Goal: Task Accomplishment & Management: Manage account settings

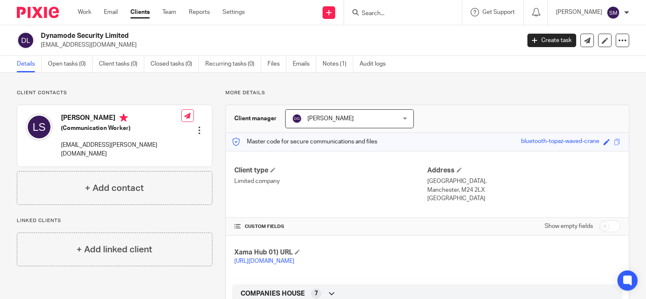
click at [381, 15] on input "Search" at bounding box center [399, 14] width 76 height 8
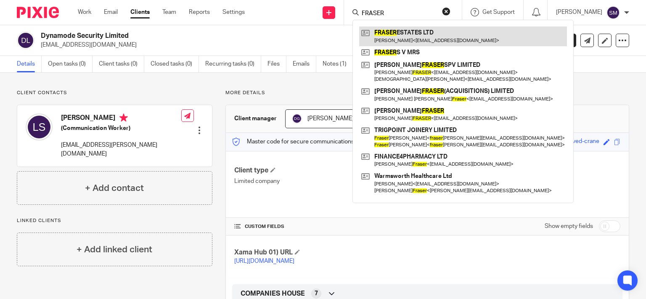
type input "FRASER"
click at [431, 28] on link at bounding box center [463, 36] width 208 height 19
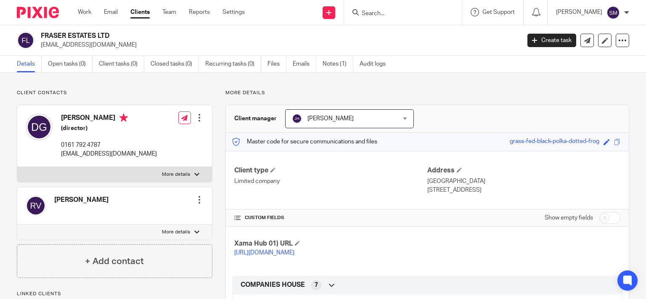
click at [94, 45] on p "dgrvshoes@gmail.com" at bounding box center [278, 45] width 474 height 8
drag, startPoint x: 97, startPoint y: 34, endPoint x: 58, endPoint y: 31, distance: 39.6
click at [41, 32] on h2 "FRASER ESTATES LTD" at bounding box center [231, 36] width 380 height 9
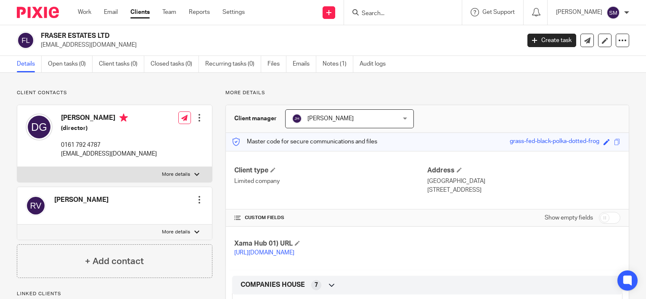
copy h2 "FRASER ESTATES"
click at [364, 12] on input "Search" at bounding box center [399, 14] width 76 height 8
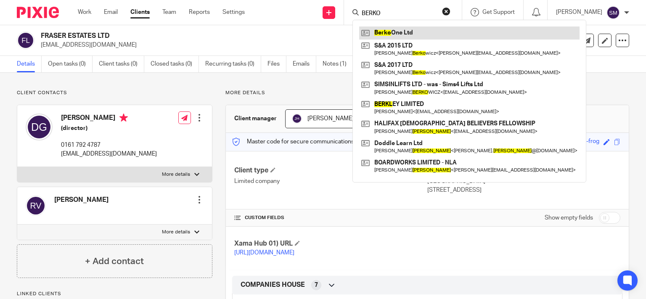
type input "BERKO"
click at [407, 35] on link at bounding box center [469, 33] width 221 height 13
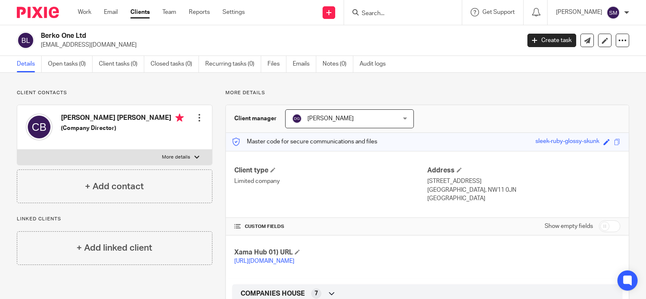
click at [77, 43] on p "[EMAIL_ADDRESS][DOMAIN_NAME]" at bounding box center [278, 45] width 474 height 8
click at [203, 156] on label "More details" at bounding box center [114, 157] width 195 height 15
click at [17, 150] on input "More details" at bounding box center [17, 149] width 0 height 0
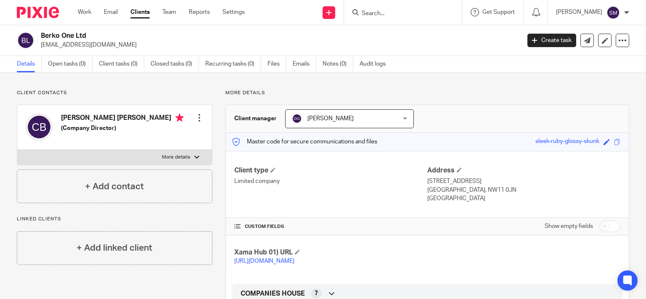
checkbox input "true"
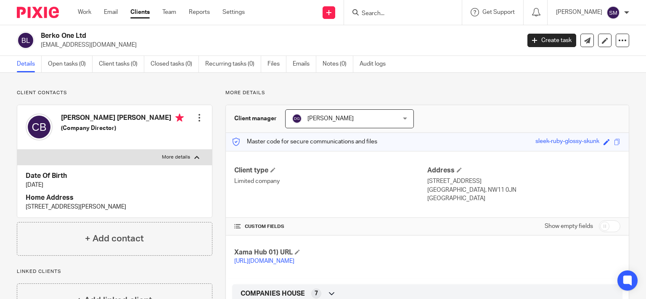
drag, startPoint x: 180, startPoint y: 209, endPoint x: 61, endPoint y: 208, distance: 118.7
click at [18, 209] on div "Date Of Birth 4 Mar 1986 Home Address 35 DANESCROFT, BRENT STREET, HENDON, NW4 …" at bounding box center [114, 191] width 195 height 53
copy p "35 DANESCROFT, BRENT STREET, HENDON, NW4 2QH"
click at [380, 14] on input "Search" at bounding box center [399, 14] width 76 height 8
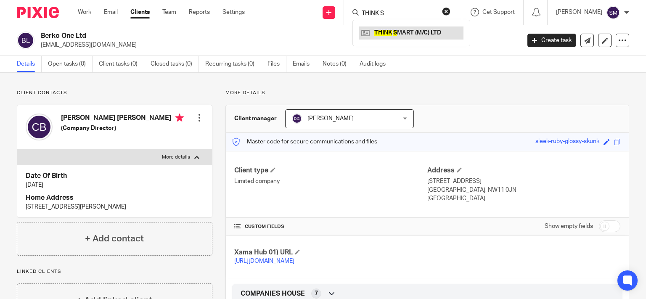
type input "THINK S"
click at [419, 29] on link at bounding box center [411, 33] width 104 height 13
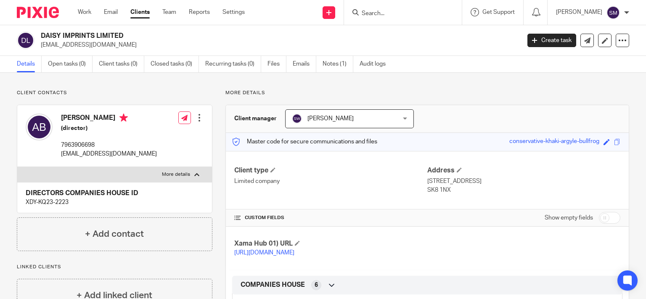
click at [146, 14] on link "Clients" at bounding box center [139, 12] width 19 height 8
click at [198, 173] on label "More details" at bounding box center [114, 174] width 195 height 15
click at [17, 167] on input "More details" at bounding box center [17, 167] width 0 height 0
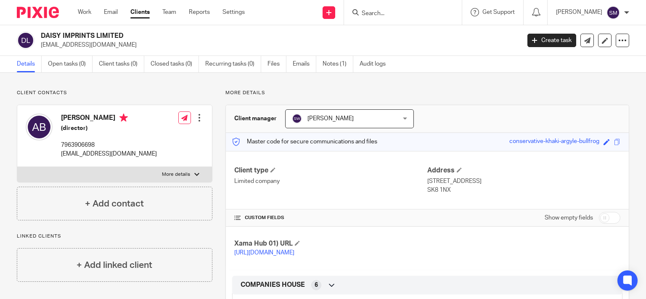
click at [198, 173] on label "More details" at bounding box center [114, 174] width 195 height 15
click at [17, 167] on input "More details" at bounding box center [17, 167] width 0 height 0
checkbox input "true"
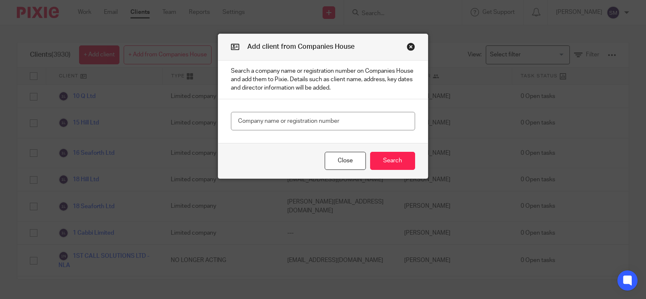
type input "FRASER ESTATES"
drag, startPoint x: 337, startPoint y: 122, endPoint x: 130, endPoint y: 92, distance: 209.2
click at [231, 112] on input "FRASER ESTATES" at bounding box center [323, 121] width 184 height 19
paste input "16659905"
type input "16659905"
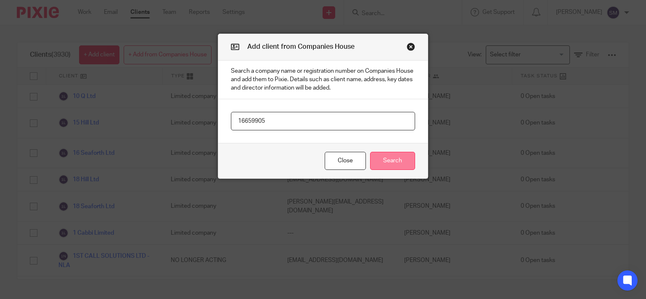
click at [399, 158] on button "Search" at bounding box center [392, 161] width 45 height 18
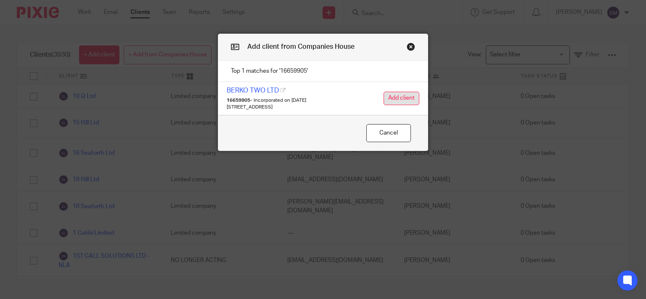
click at [397, 93] on button "Add client" at bounding box center [402, 98] width 36 height 13
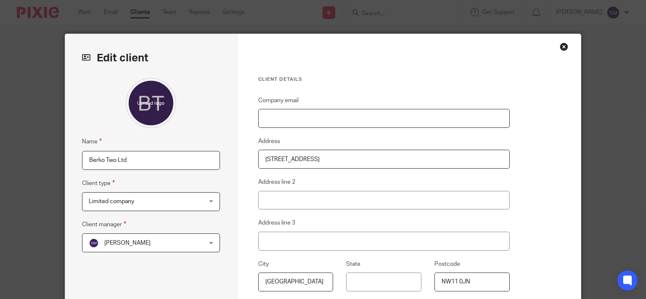
click at [332, 123] on input "Company email" at bounding box center [384, 118] width 252 height 19
paste input "[EMAIL_ADDRESS][DOMAIN_NAME]"
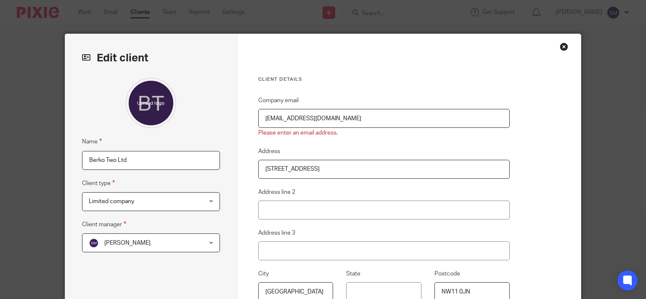
type input "[EMAIL_ADDRESS][DOMAIN_NAME]"
click at [159, 244] on span "[PERSON_NAME]" at bounding box center [141, 243] width 105 height 18
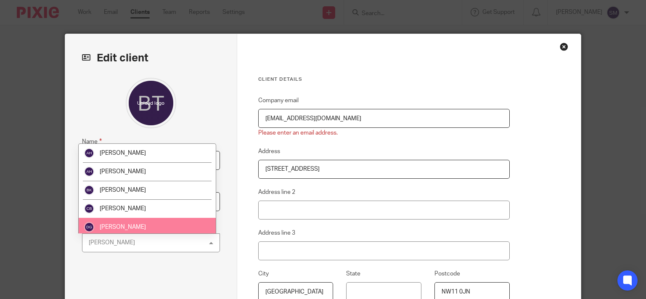
click at [139, 220] on li "[PERSON_NAME]" at bounding box center [147, 227] width 137 height 19
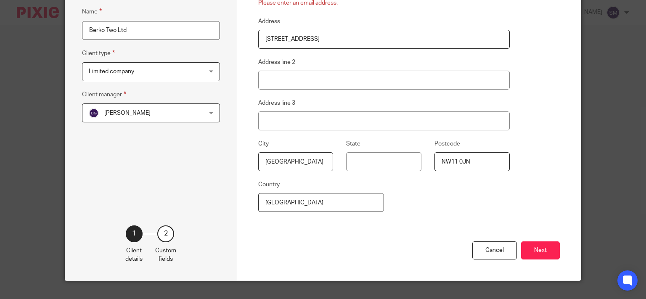
scroll to position [145, 0]
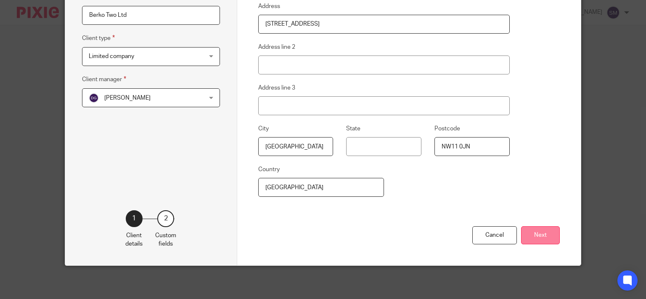
click at [548, 231] on button "Next" at bounding box center [540, 235] width 39 height 18
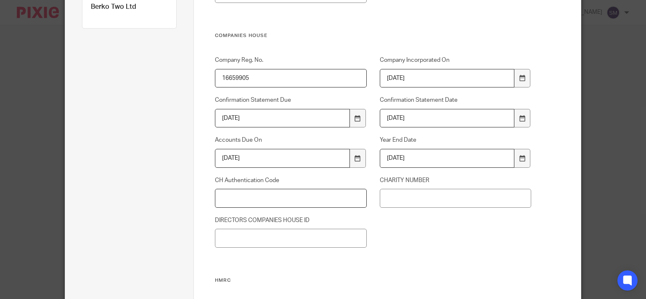
click at [254, 194] on input "CH Authentication Code" at bounding box center [291, 198] width 152 height 19
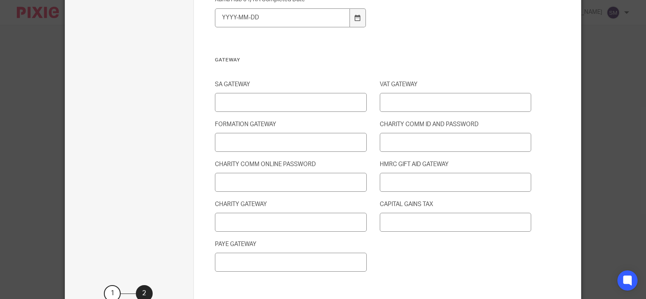
scroll to position [1063, 0]
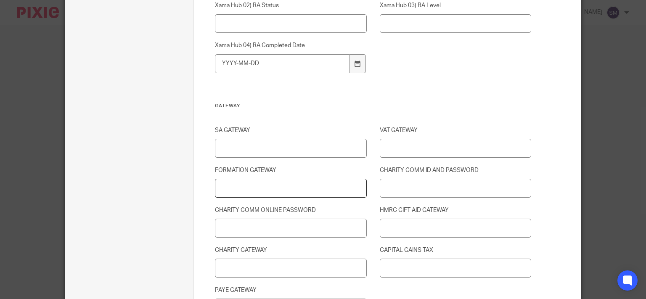
click at [257, 181] on input "FORMATION GATEWAY" at bounding box center [291, 188] width 152 height 19
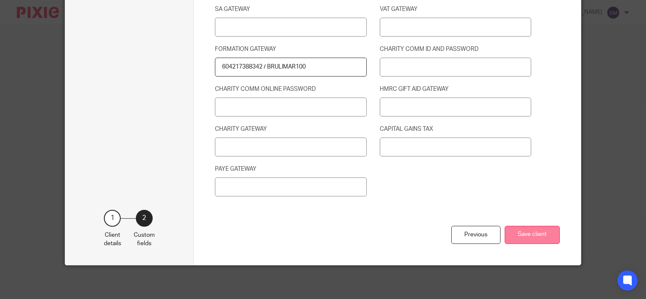
type input "604217388342 / BRULIMAR100"
click at [542, 235] on button "Save client" at bounding box center [532, 235] width 55 height 18
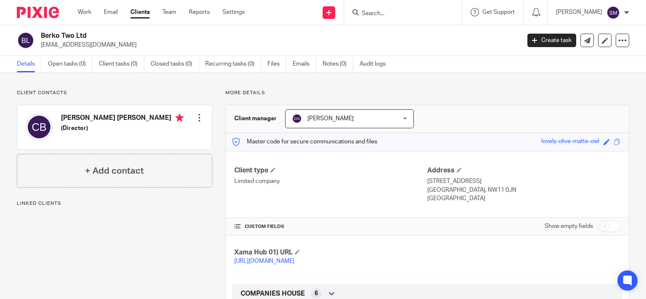
click at [199, 115] on div at bounding box center [199, 118] width 8 height 8
click at [128, 137] on link "Edit contact" at bounding box center [159, 136] width 80 height 12
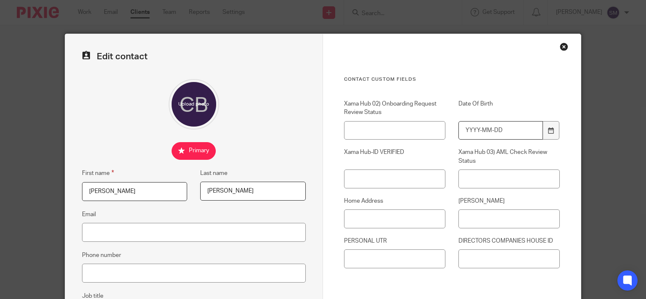
click at [498, 128] on input "Date Of Birth" at bounding box center [501, 130] width 85 height 19
type input "1986-03-04"
click at [502, 216] on input "[PERSON_NAME]" at bounding box center [509, 219] width 101 height 19
paste input "35 DANESCROFT, BRENT STREET, HENDON, NW4 2QH"
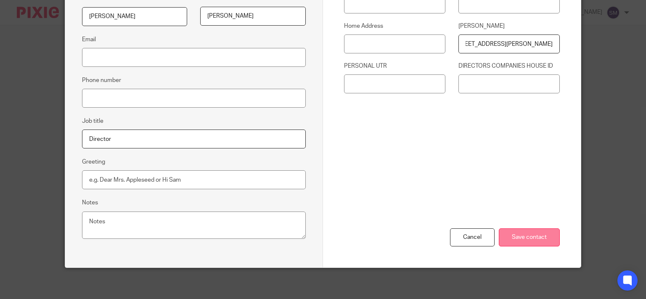
type input "35 DANESCROFT, BRENT STREET, HENDON, NW4 2QH"
click at [525, 229] on input "Save contact" at bounding box center [529, 238] width 61 height 18
click at [519, 234] on input "Save contact" at bounding box center [529, 238] width 61 height 18
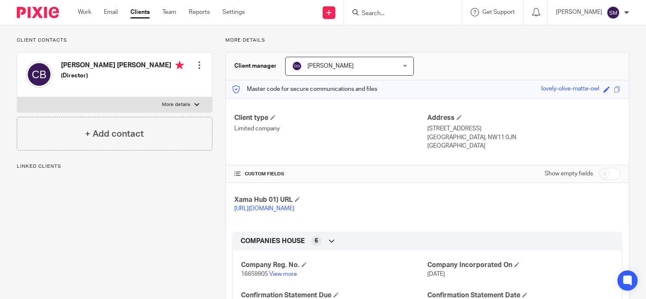
scroll to position [121, 0]
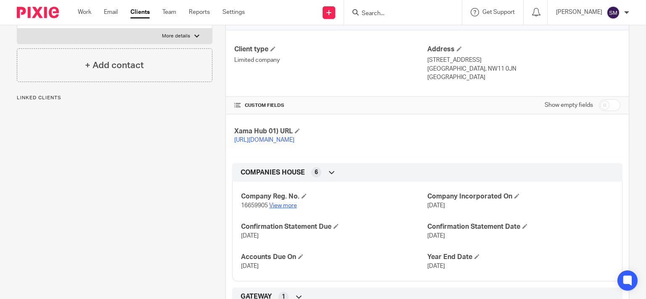
click at [277, 209] on link "View more" at bounding box center [283, 206] width 28 height 6
click at [384, 13] on input "Search" at bounding box center [399, 14] width 76 height 8
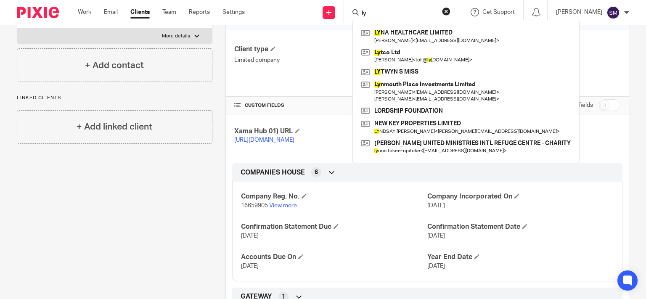
type input "l"
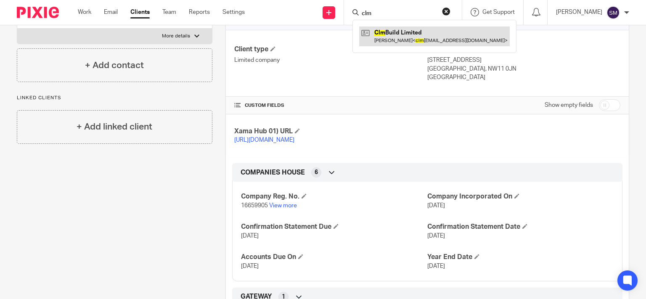
type input "clm"
click at [398, 33] on link at bounding box center [434, 36] width 151 height 19
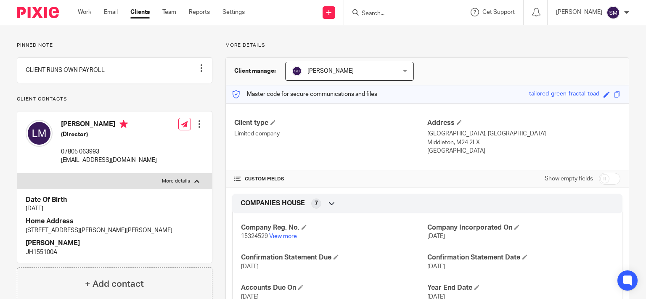
scroll to position [121, 0]
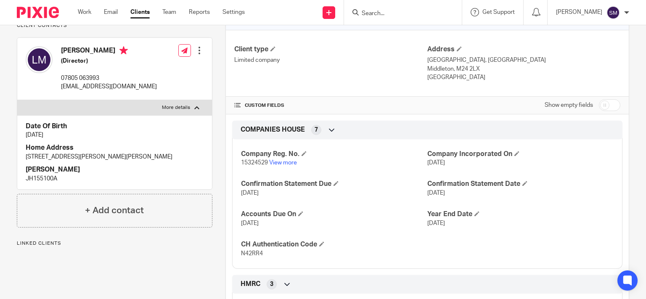
click at [199, 55] on div "Edit contact Create client from contact Export data Delete contact" at bounding box center [199, 50] width 8 height 17
click at [196, 55] on div at bounding box center [199, 50] width 8 height 8
click at [141, 76] on link "Edit contact" at bounding box center [159, 78] width 80 height 12
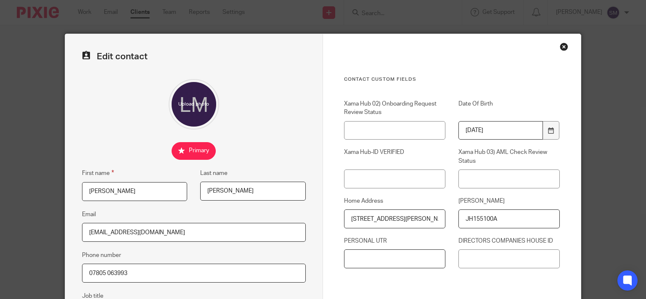
click at [411, 252] on input "PERSONAL UTR" at bounding box center [394, 259] width 101 height 19
paste input "92559 32184"
click at [366, 256] on input "92559 32184" at bounding box center [394, 259] width 101 height 19
drag, startPoint x: 380, startPoint y: 256, endPoint x: 303, endPoint y: 256, distance: 77.0
click at [344, 256] on input "9255932184" at bounding box center [394, 259] width 101 height 19
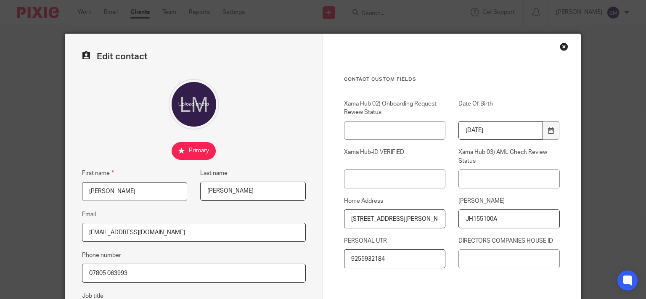
type input "9255932184"
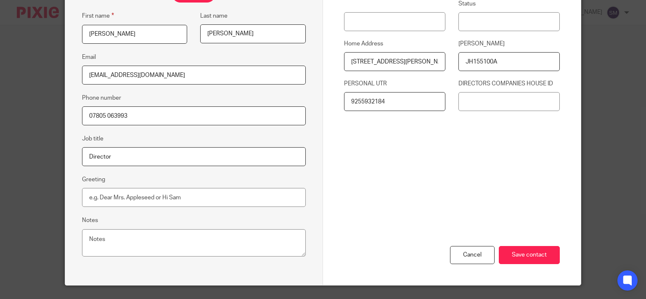
scroll to position [175, 0]
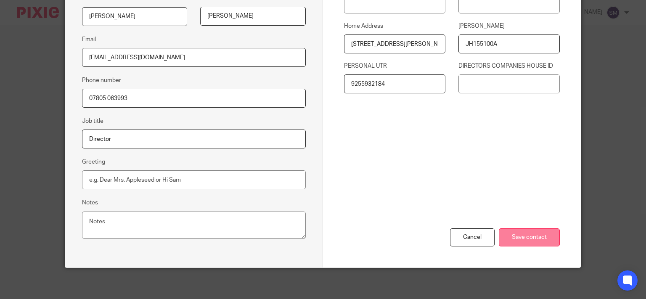
click at [527, 237] on input "Save contact" at bounding box center [529, 238] width 61 height 18
click at [525, 231] on input "Save contact" at bounding box center [529, 238] width 61 height 18
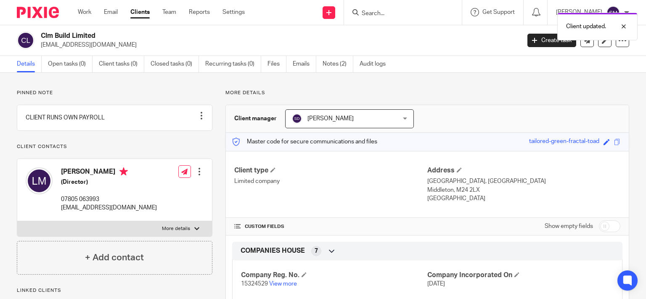
click at [190, 236] on label "More details" at bounding box center [114, 228] width 195 height 15
click at [17, 221] on input "More details" at bounding box center [17, 221] width 0 height 0
checkbox input "true"
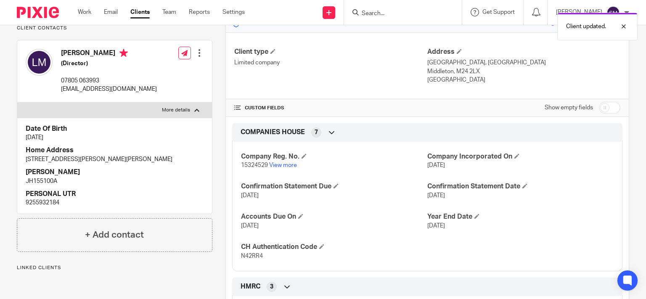
scroll to position [121, 0]
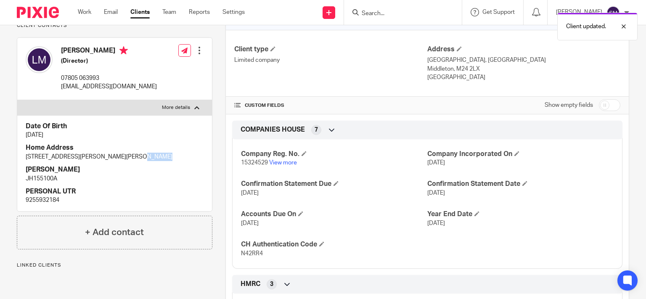
drag, startPoint x: 159, startPoint y: 165, endPoint x: 126, endPoint y: 162, distance: 32.6
click at [126, 161] on p "28 Ashton Cres, Chadderton, Oldham OL9 8HE" at bounding box center [115, 157] width 178 height 8
copy p "OL9 8HE"
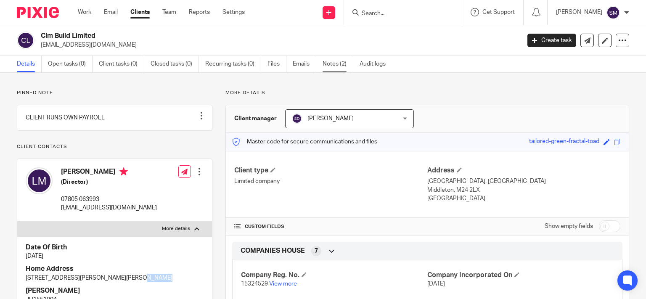
click at [332, 63] on link "Notes (2)" at bounding box center [338, 64] width 31 height 16
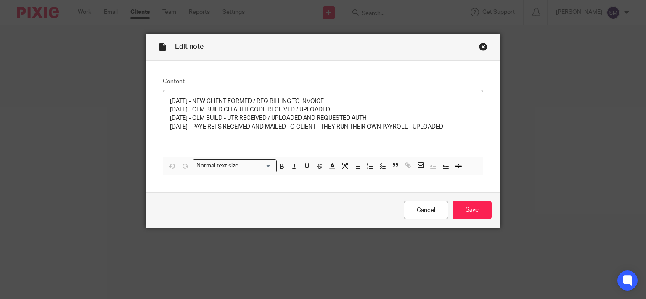
click at [471, 122] on p "[DATE] - CLM BUILD - UTR RECEIVED / UPLOADED AND REQUESTED AUTH" at bounding box center [323, 118] width 307 height 8
click at [463, 130] on p "[DATE] - PAYE REFS RECEIVED AND MAILED TO CLIENT - THEY RUN THEIR OWN PAYROLL -…" at bounding box center [323, 127] width 307 height 8
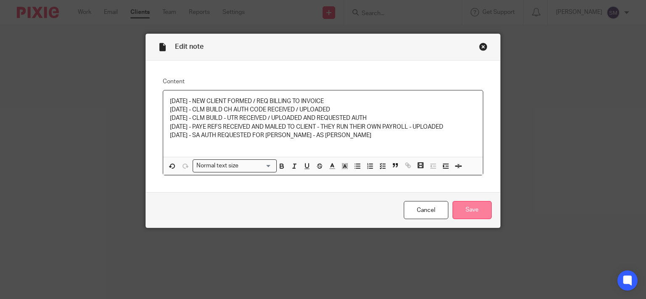
click at [471, 206] on input "Save" at bounding box center [472, 210] width 39 height 18
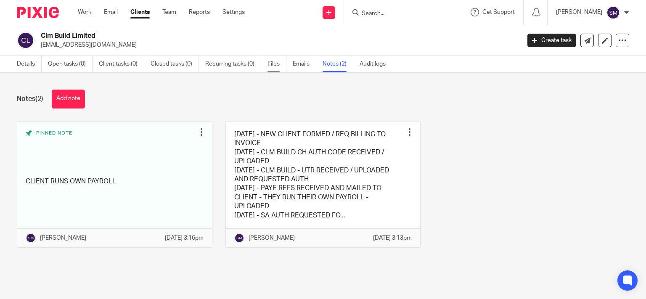
click at [284, 61] on link "Files" at bounding box center [277, 64] width 19 height 16
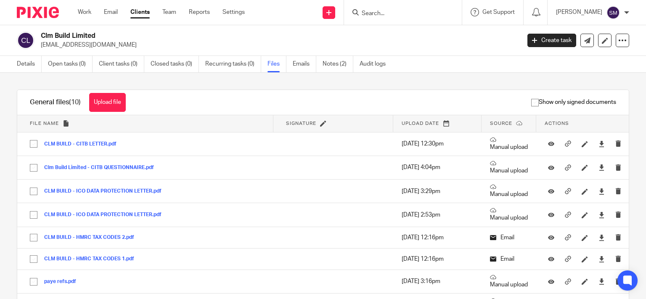
click at [112, 100] on button "Upload file" at bounding box center [107, 102] width 37 height 19
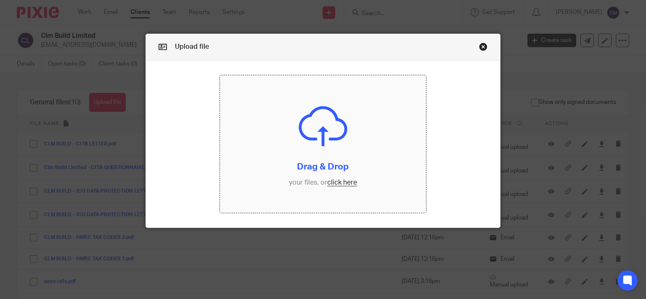
click at [263, 157] on input "file" at bounding box center [323, 144] width 206 height 138
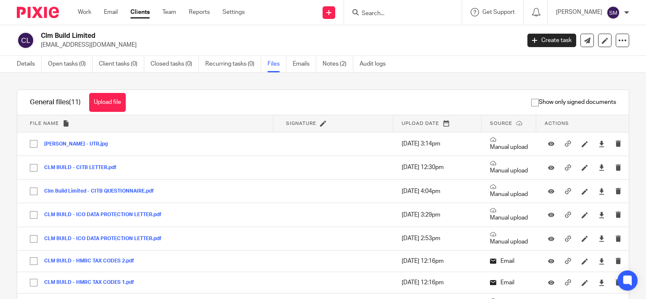
click at [395, 16] on form at bounding box center [406, 12] width 90 height 11
click at [395, 13] on input "Search" at bounding box center [399, 14] width 76 height 8
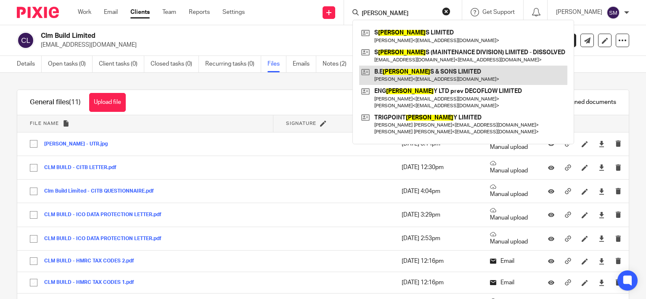
type input "JOINER"
click at [400, 76] on link at bounding box center [463, 75] width 208 height 19
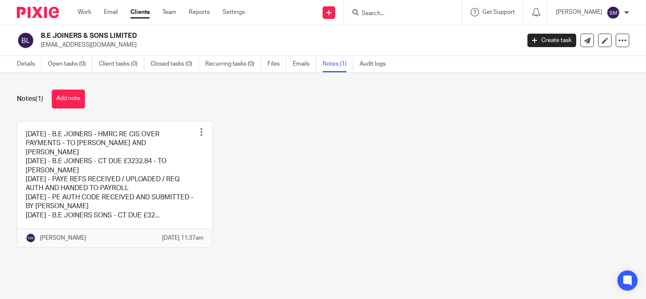
click at [174, 154] on link at bounding box center [114, 185] width 195 height 126
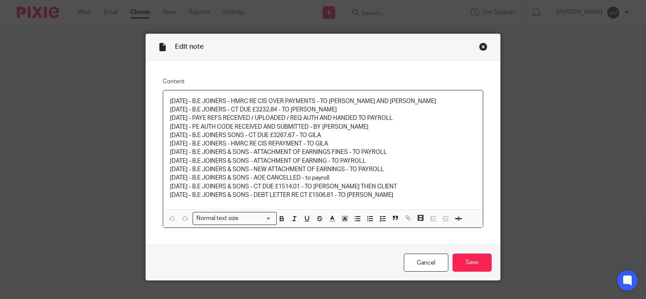
click at [479, 43] on div "Close this dialog window" at bounding box center [483, 47] width 8 height 8
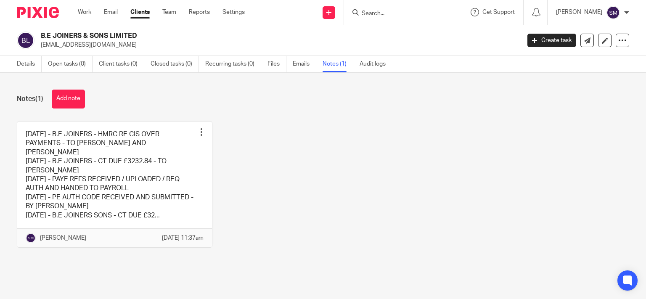
click at [383, 10] on input "Search" at bounding box center [399, 14] width 76 height 8
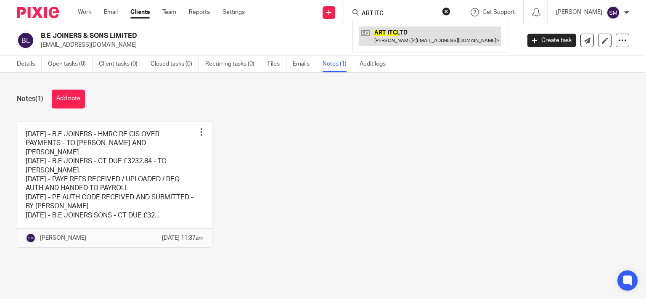
type input "ART ITC"
click at [388, 29] on link at bounding box center [430, 36] width 142 height 19
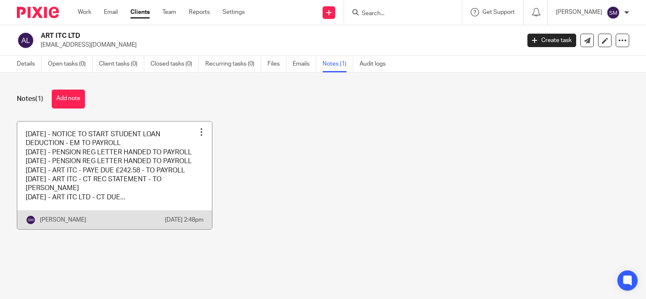
click at [198, 182] on link at bounding box center [114, 176] width 195 height 108
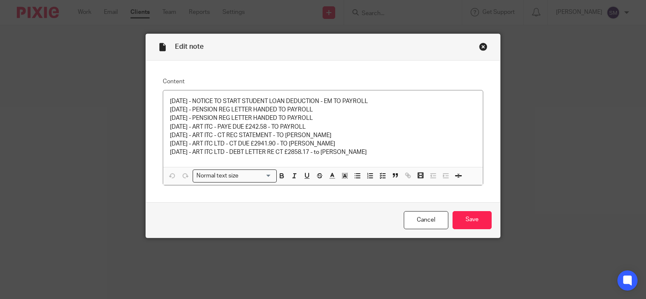
click at [480, 50] on div "Close this dialog window" at bounding box center [483, 47] width 8 height 8
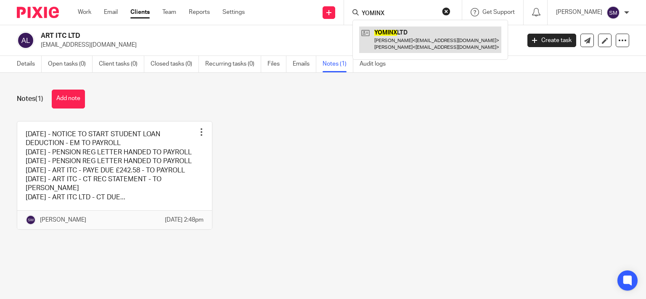
type input "YOMINX"
click at [393, 33] on link at bounding box center [430, 40] width 142 height 26
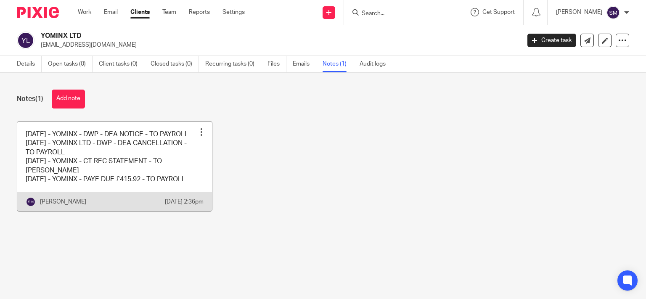
click at [177, 179] on link at bounding box center [114, 167] width 195 height 90
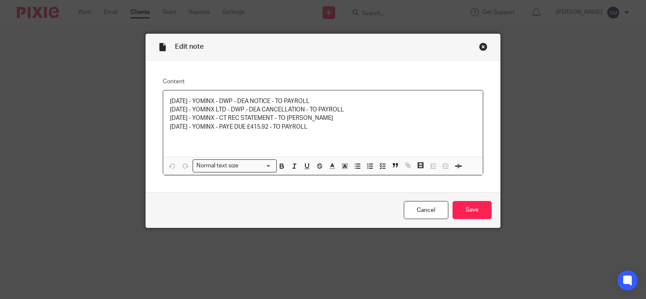
click at [481, 46] on div "Close this dialog window" at bounding box center [483, 47] width 8 height 8
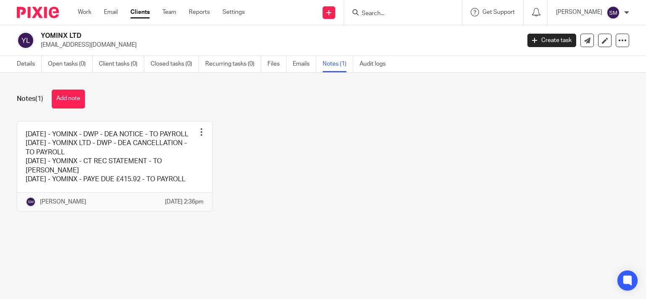
click at [393, 11] on input "Search" at bounding box center [399, 14] width 76 height 8
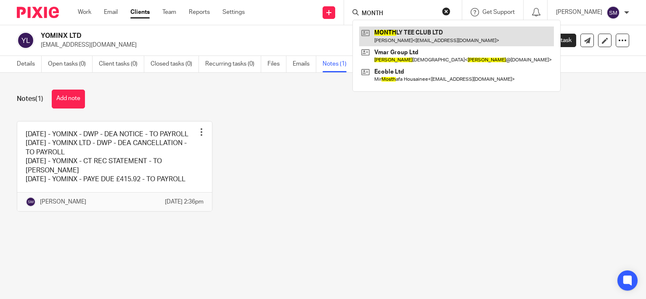
type input "MONTH"
click at [385, 42] on link at bounding box center [456, 36] width 195 height 19
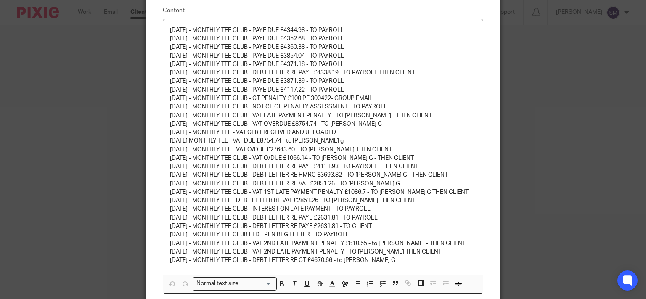
scroll to position [121, 0]
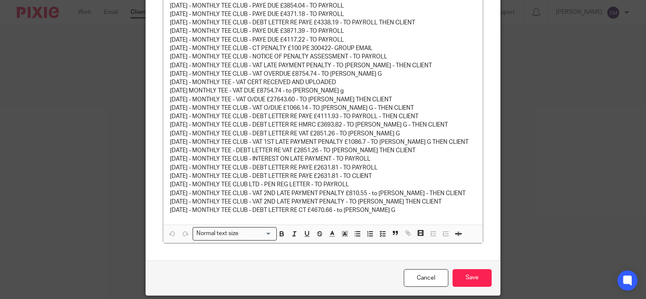
click at [472, 287] on div "Cancel Save" at bounding box center [323, 278] width 355 height 35
click at [467, 274] on input "Save" at bounding box center [472, 278] width 39 height 18
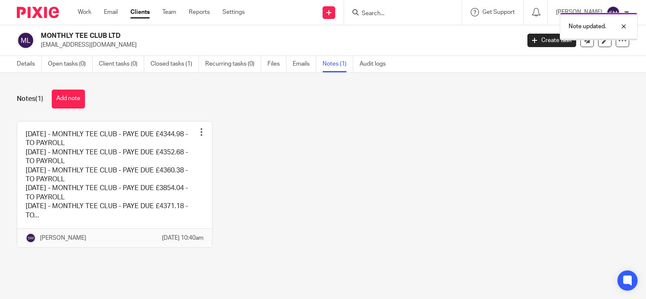
click at [375, 13] on div "Note updated." at bounding box center [480, 24] width 315 height 32
click at [363, 10] on div "Note updated." at bounding box center [480, 24] width 315 height 32
click at [375, 11] on input "Search" at bounding box center [399, 14] width 76 height 8
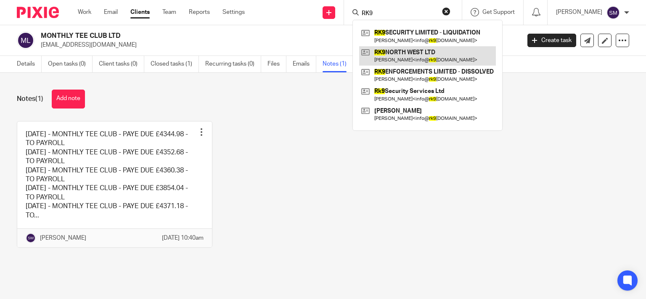
type input "RK9"
click at [388, 54] on link at bounding box center [427, 55] width 137 height 19
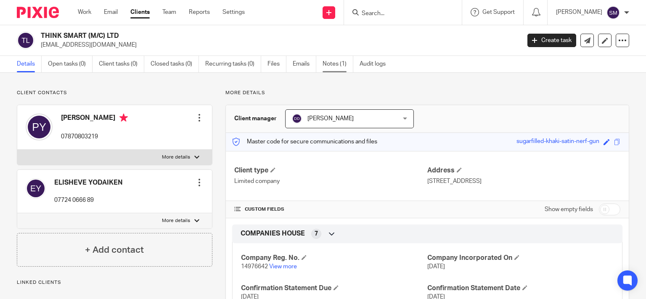
click at [338, 61] on link "Notes (1)" at bounding box center [338, 64] width 31 height 16
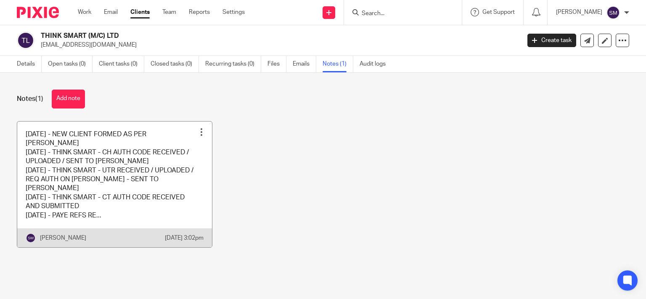
click at [148, 188] on link at bounding box center [114, 185] width 195 height 126
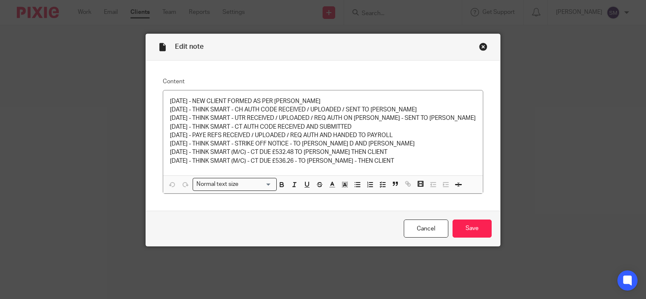
click at [479, 45] on div "Close this dialog window" at bounding box center [483, 47] width 8 height 8
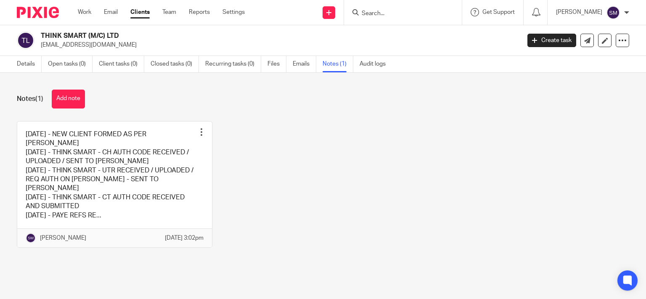
click at [370, 12] on input "Search" at bounding box center [399, 14] width 76 height 8
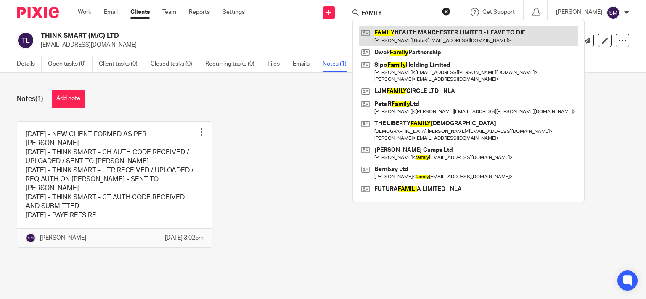
type input "FAMILY"
click at [411, 35] on link at bounding box center [468, 36] width 219 height 19
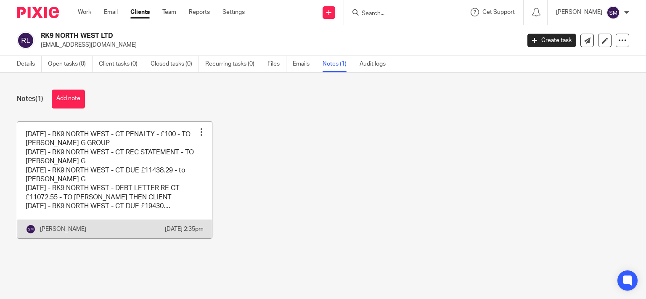
click at [158, 189] on link at bounding box center [114, 180] width 195 height 117
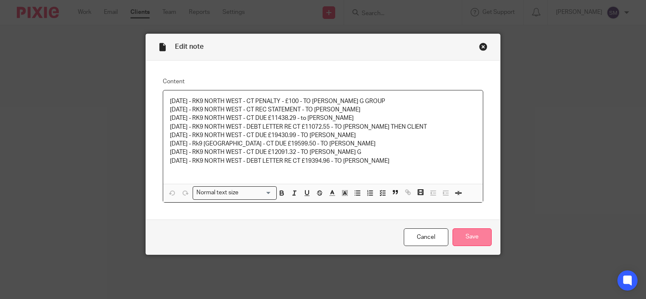
click at [461, 239] on input "Save" at bounding box center [472, 238] width 39 height 18
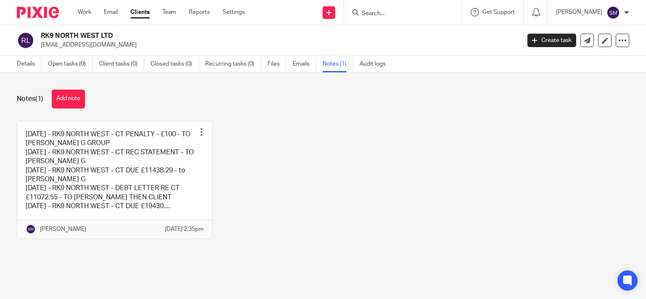
click at [402, 6] on div at bounding box center [403, 12] width 118 height 25
click at [390, 15] on input "Search" at bounding box center [399, 14] width 76 height 8
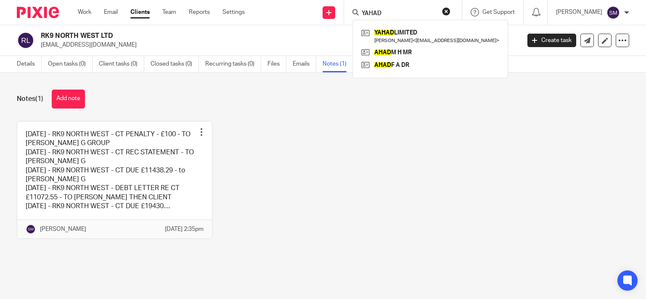
type input "YAHAD"
click at [405, 26] on div "YAHAD LIMITED Joseph Haim < rabbiyossi613@gmail.com > AHAD M H MR AHAD F A DR" at bounding box center [431, 49] width 156 height 58
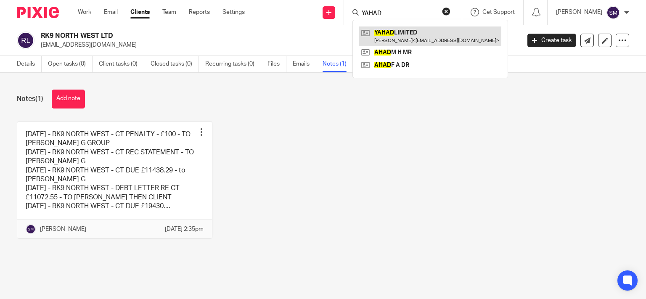
click at [405, 29] on link at bounding box center [430, 36] width 142 height 19
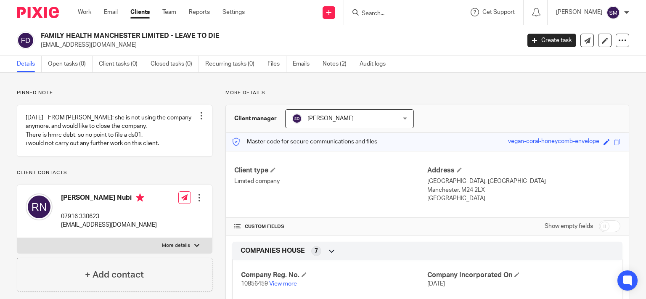
click at [375, 10] on input "Search" at bounding box center [399, 14] width 76 height 8
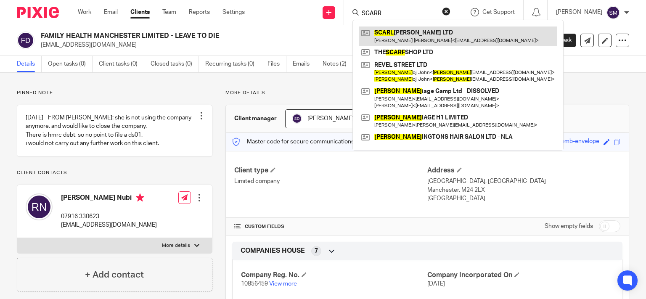
type input "SCARR"
click at [385, 28] on link at bounding box center [458, 36] width 198 height 19
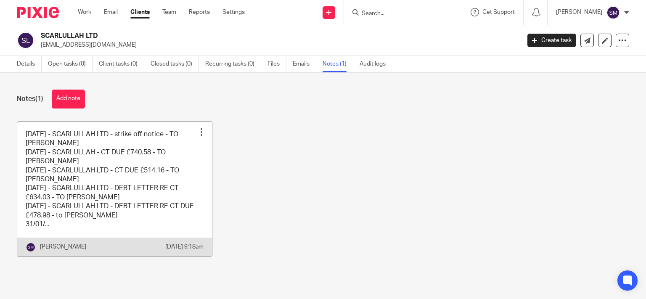
click at [159, 187] on link at bounding box center [114, 189] width 195 height 135
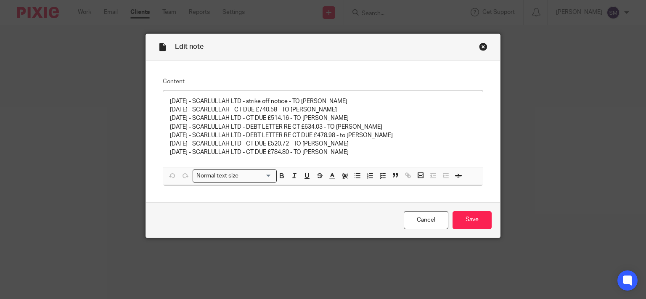
click at [481, 48] on div "Close this dialog window" at bounding box center [483, 47] width 8 height 8
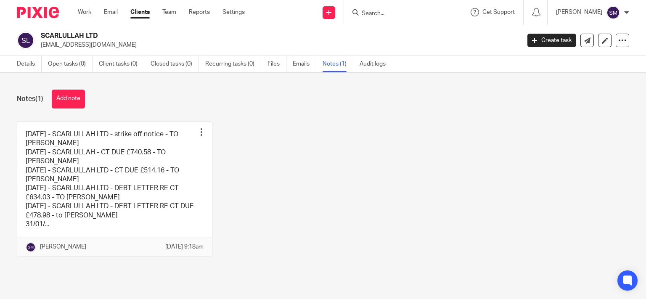
click at [385, 13] on input "Search" at bounding box center [399, 14] width 76 height 8
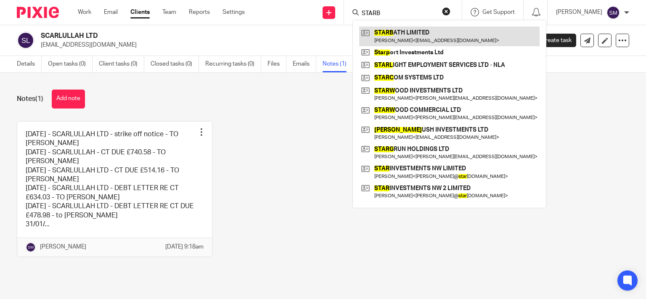
type input "STARB"
click at [398, 40] on link at bounding box center [449, 36] width 181 height 19
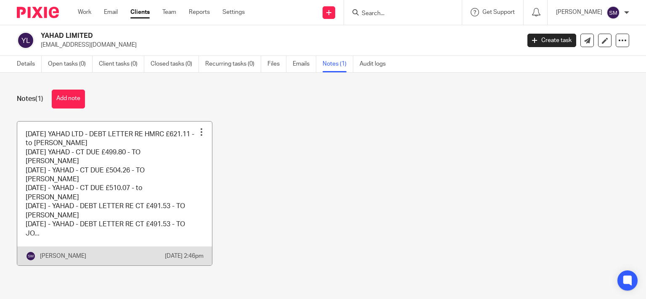
click at [175, 157] on link at bounding box center [114, 194] width 195 height 144
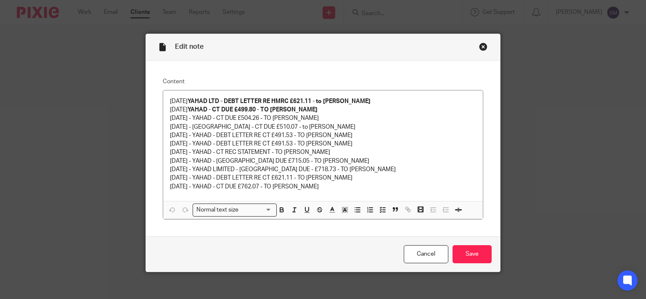
click at [482, 40] on div "Edit note" at bounding box center [323, 47] width 355 height 27
click at [481, 50] on div "Close this dialog window" at bounding box center [483, 47] width 8 height 8
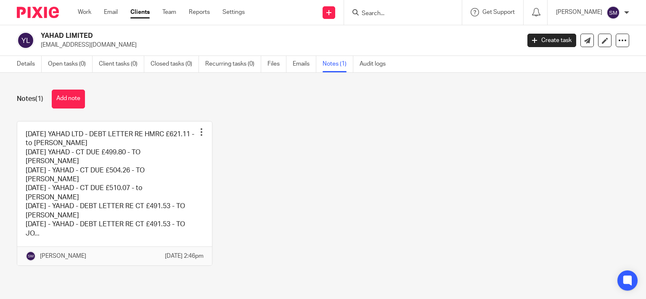
click at [380, 10] on input "Search" at bounding box center [399, 14] width 76 height 8
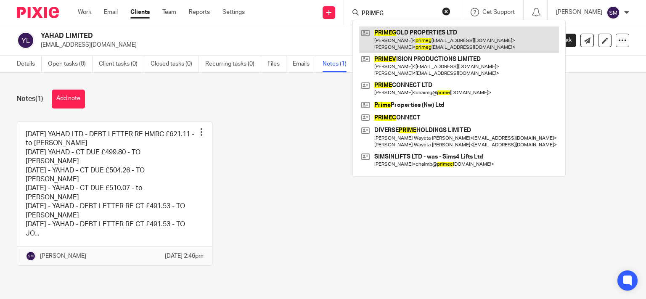
type input "PRIMEG"
click at [399, 43] on link at bounding box center [459, 40] width 200 height 26
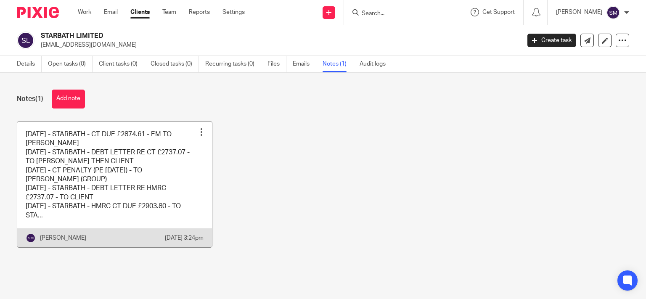
click at [164, 188] on link at bounding box center [114, 185] width 195 height 126
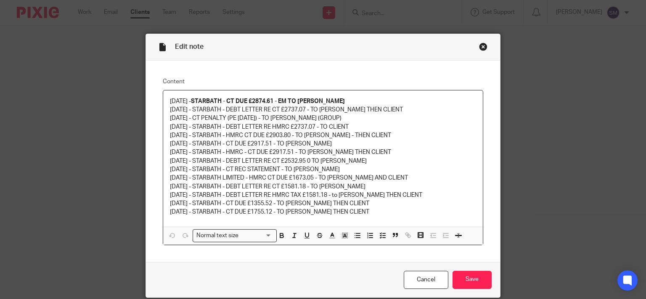
click at [479, 48] on div "Close this dialog window" at bounding box center [483, 47] width 8 height 8
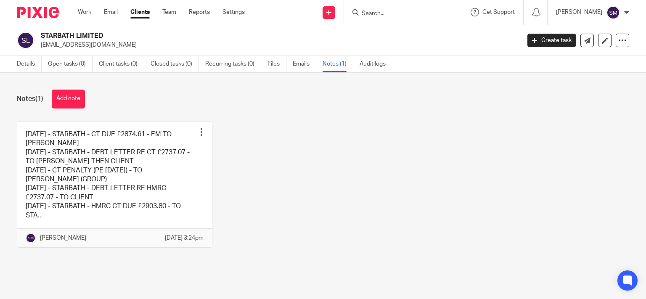
click at [353, 8] on div at bounding box center [402, 12] width 98 height 11
click at [361, 10] on input "Search" at bounding box center [399, 14] width 76 height 8
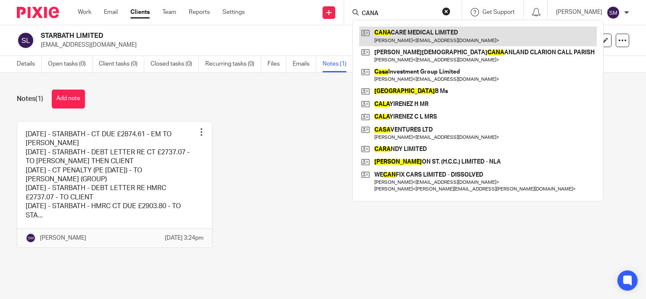
type input "CANA"
click at [413, 43] on link at bounding box center [478, 36] width 238 height 19
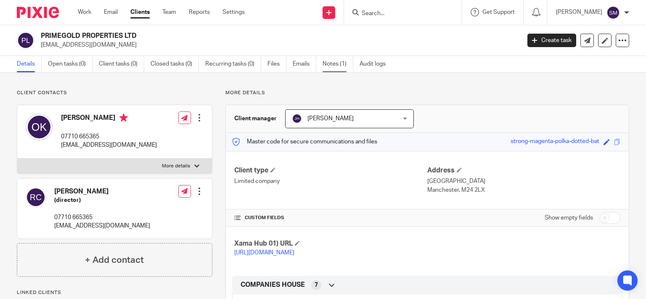
click at [334, 65] on link "Notes (1)" at bounding box center [338, 64] width 31 height 16
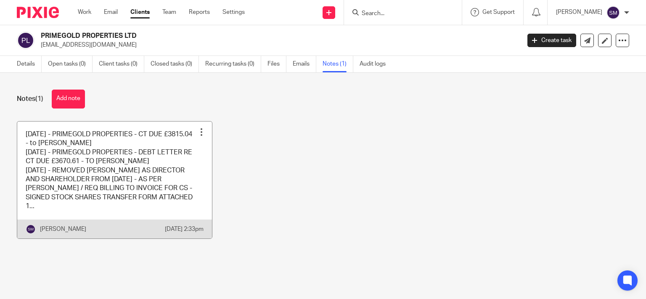
click at [120, 188] on link at bounding box center [114, 180] width 195 height 117
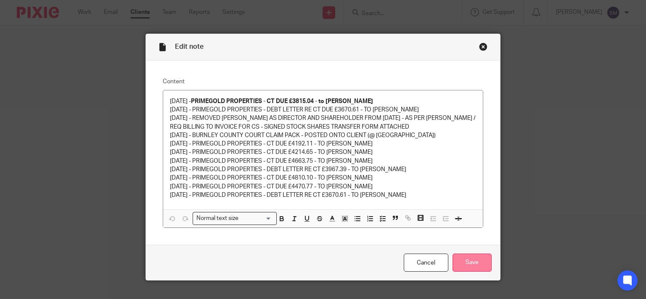
click at [460, 261] on input "Save" at bounding box center [472, 263] width 39 height 18
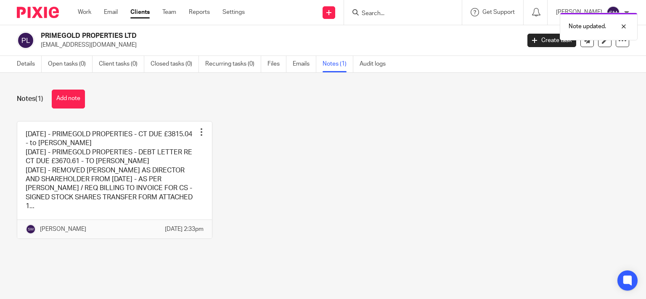
click at [402, 6] on div at bounding box center [403, 12] width 118 height 25
click at [396, 10] on div "Note updated." at bounding box center [480, 24] width 315 height 32
click at [374, 16] on div "Note updated." at bounding box center [480, 24] width 315 height 32
click at [363, 9] on div "Note updated." at bounding box center [480, 24] width 315 height 32
click at [383, 13] on input "Search" at bounding box center [399, 14] width 76 height 8
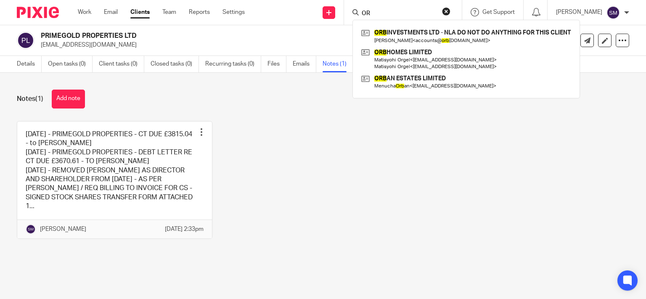
type input "O"
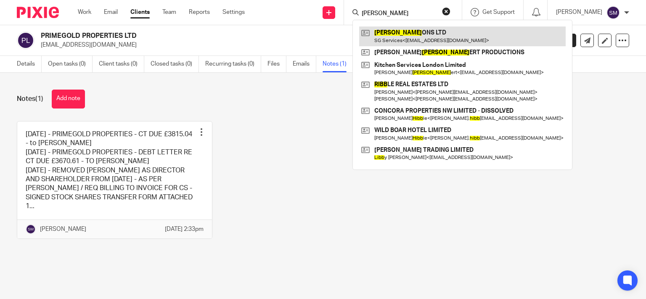
type input "GIBB"
click at [383, 38] on link at bounding box center [462, 36] width 207 height 19
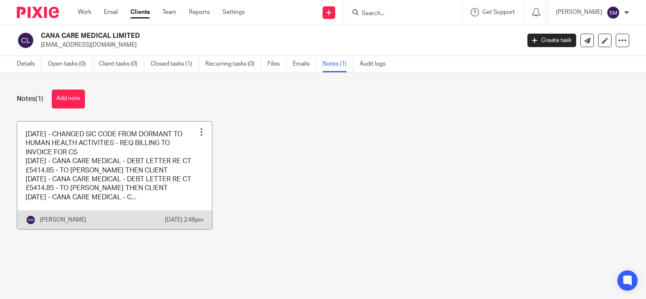
click at [188, 159] on link at bounding box center [114, 176] width 195 height 108
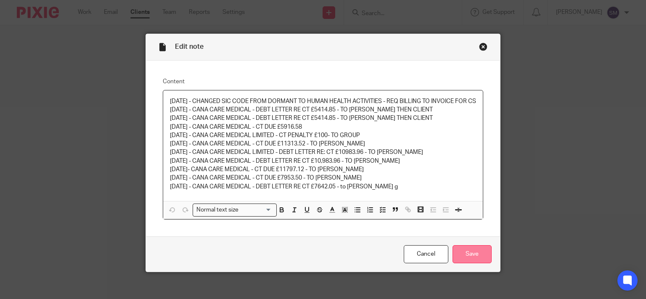
click at [478, 260] on input "Save" at bounding box center [472, 254] width 39 height 18
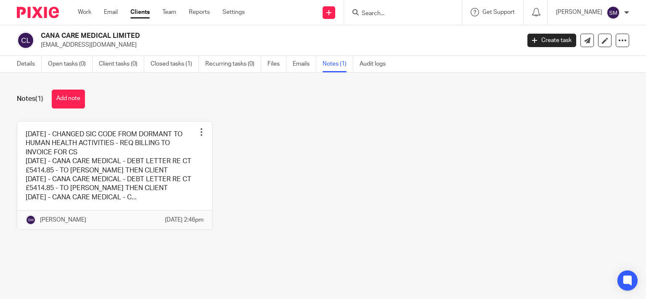
click at [384, 11] on input "Search" at bounding box center [399, 14] width 76 height 8
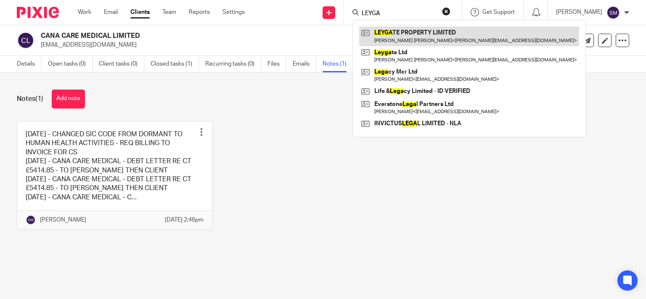
type input "LEYGA"
click at [414, 36] on link at bounding box center [469, 36] width 220 height 19
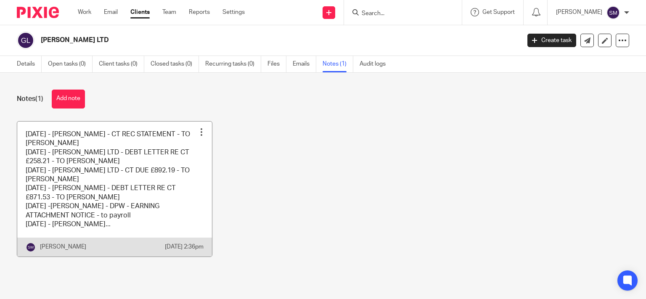
click at [114, 203] on link at bounding box center [114, 189] width 195 height 135
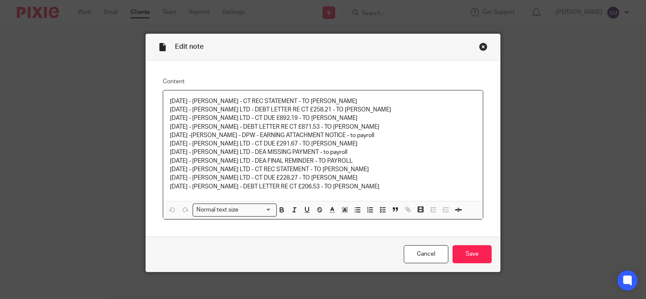
drag, startPoint x: 476, startPoint y: 247, endPoint x: 467, endPoint y: 210, distance: 38.7
click at [476, 243] on div "Cancel Save" at bounding box center [323, 254] width 355 height 35
drag, startPoint x: 470, startPoint y: 252, endPoint x: 372, endPoint y: 95, distance: 184.7
click at [470, 249] on input "Save" at bounding box center [472, 254] width 39 height 18
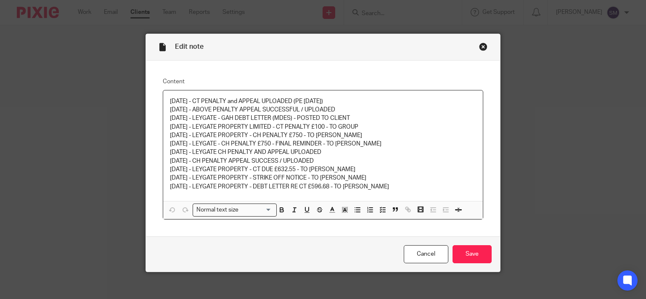
drag, startPoint x: 458, startPoint y: 247, endPoint x: 375, endPoint y: 57, distance: 206.9
click at [459, 245] on input "Save" at bounding box center [472, 254] width 39 height 18
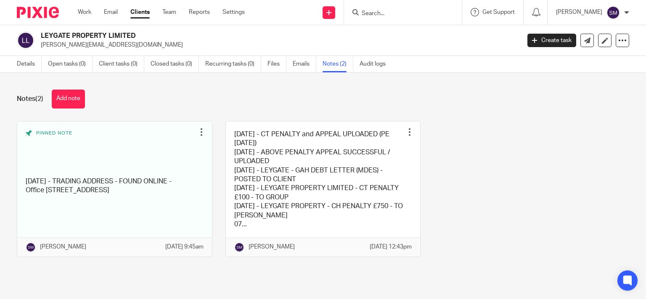
click at [367, 10] on input "Search" at bounding box center [399, 14] width 76 height 8
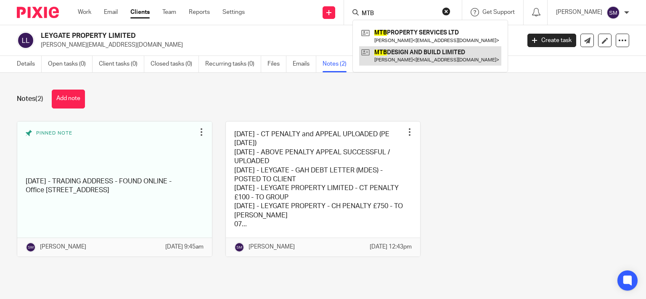
type input "MTB"
click at [394, 56] on link at bounding box center [430, 55] width 142 height 19
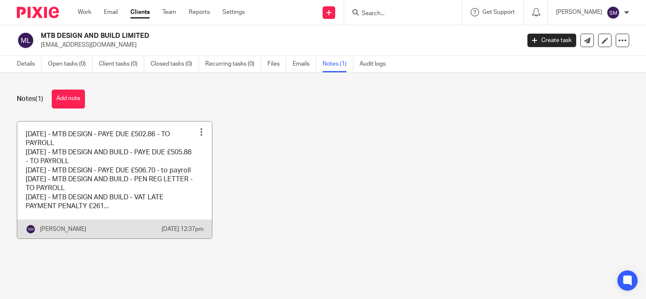
click at [144, 161] on link at bounding box center [114, 180] width 195 height 117
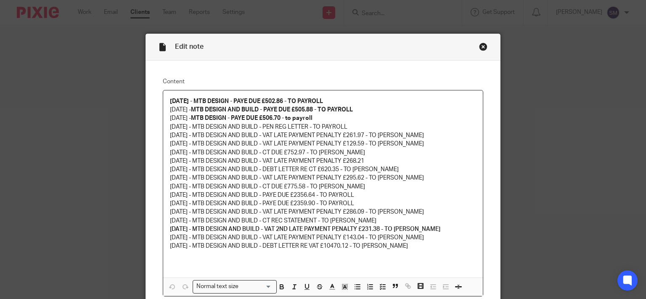
click at [482, 47] on div "Close this dialog window" at bounding box center [483, 47] width 8 height 8
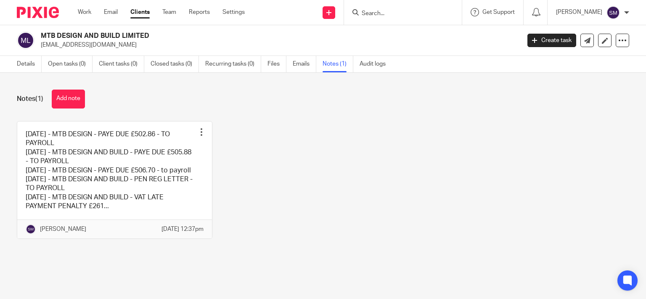
click at [361, 12] on input "Search" at bounding box center [399, 14] width 76 height 8
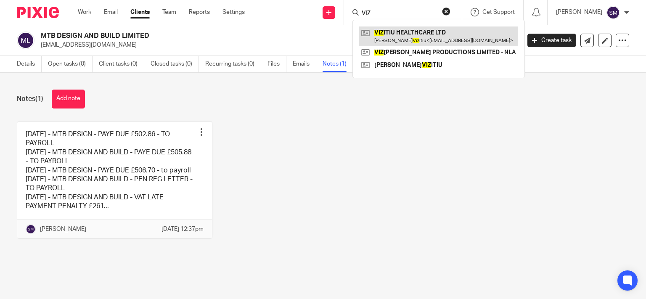
type input "VIZ"
click at [401, 41] on link at bounding box center [438, 36] width 159 height 19
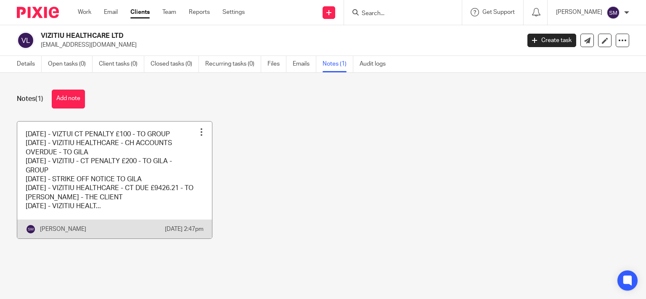
click at [157, 188] on link at bounding box center [114, 180] width 195 height 117
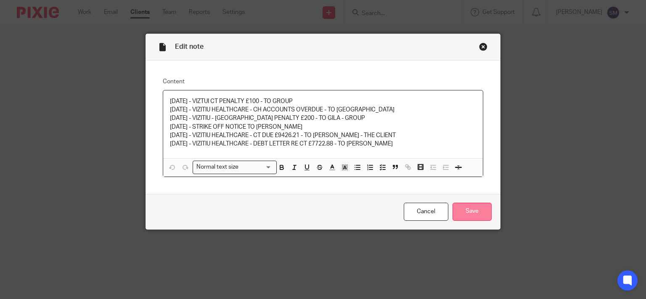
click at [465, 211] on input "Save" at bounding box center [472, 212] width 39 height 18
